Goal: Transaction & Acquisition: Purchase product/service

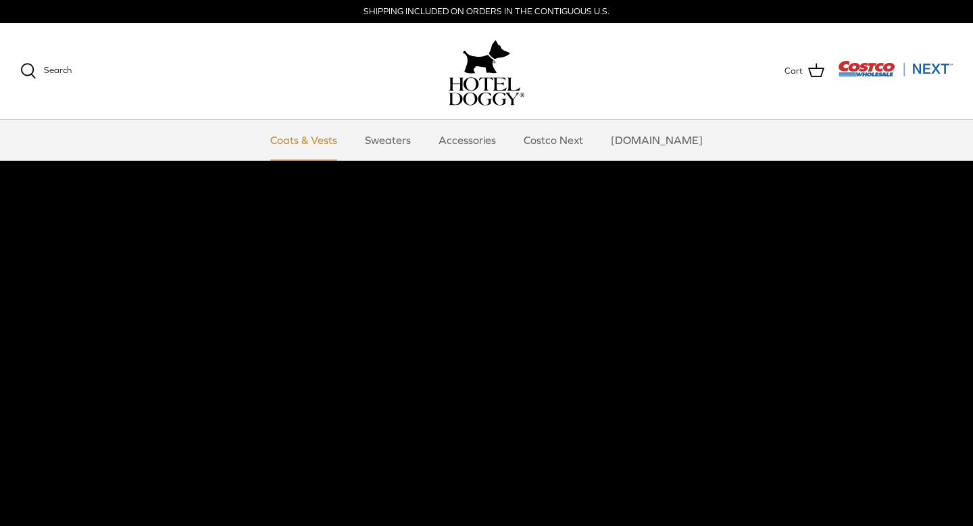
click at [333, 139] on link "Coats & Vests" at bounding box center [303, 140] width 91 height 41
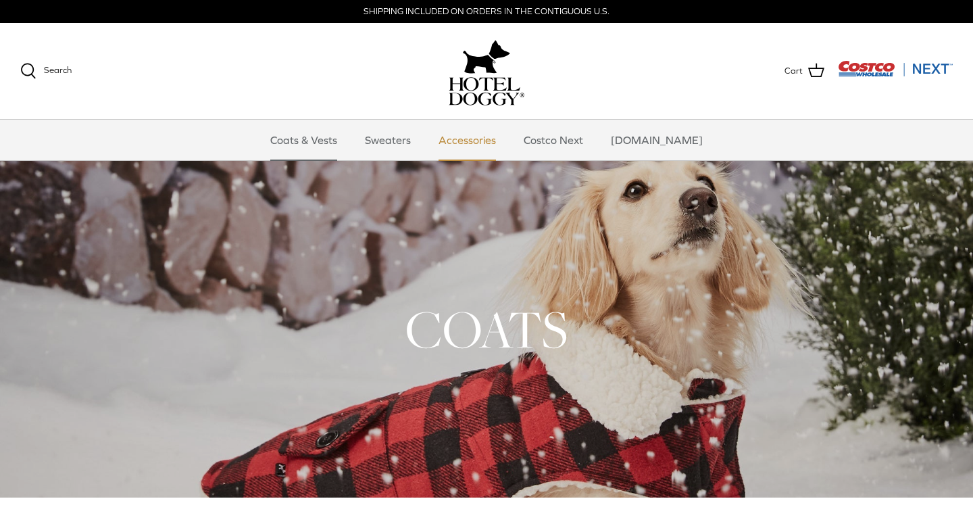
click at [472, 141] on link "Accessories" at bounding box center [467, 140] width 82 height 41
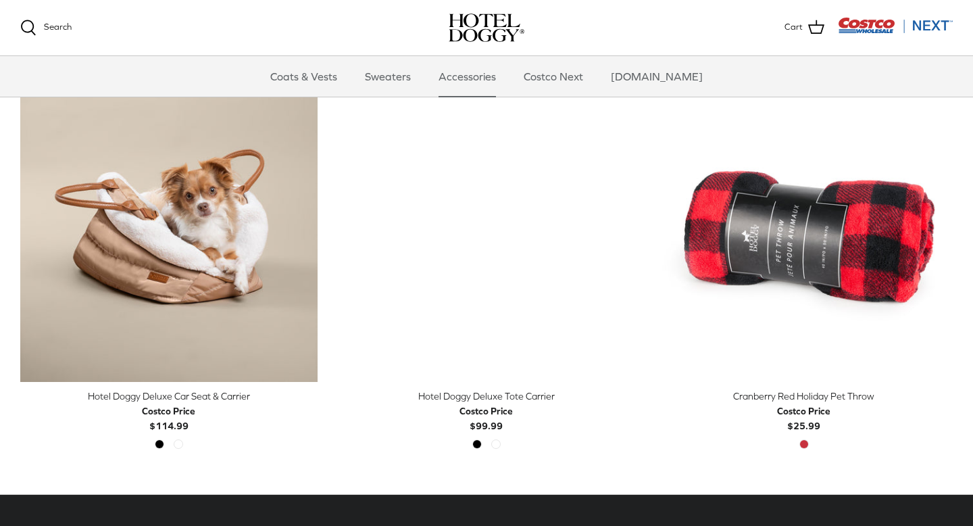
scroll to position [333, 0]
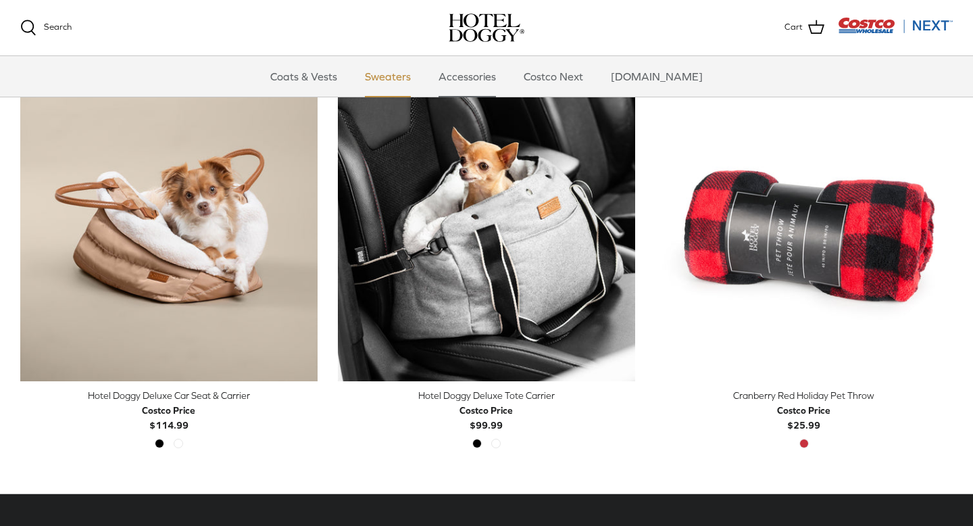
click at [399, 74] on link "Sweaters" at bounding box center [388, 76] width 70 height 41
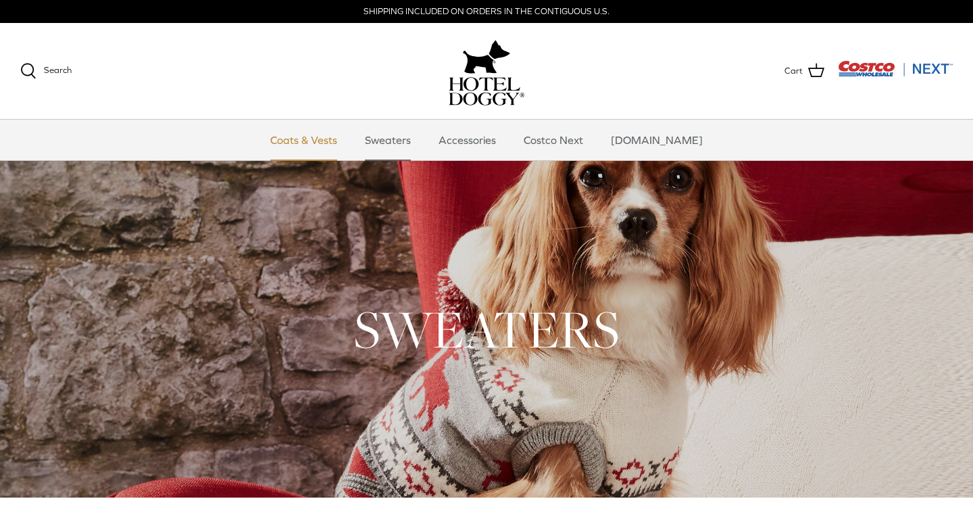
click at [320, 137] on link "Coats & Vests" at bounding box center [303, 140] width 91 height 41
